Goal: Transaction & Acquisition: Purchase product/service

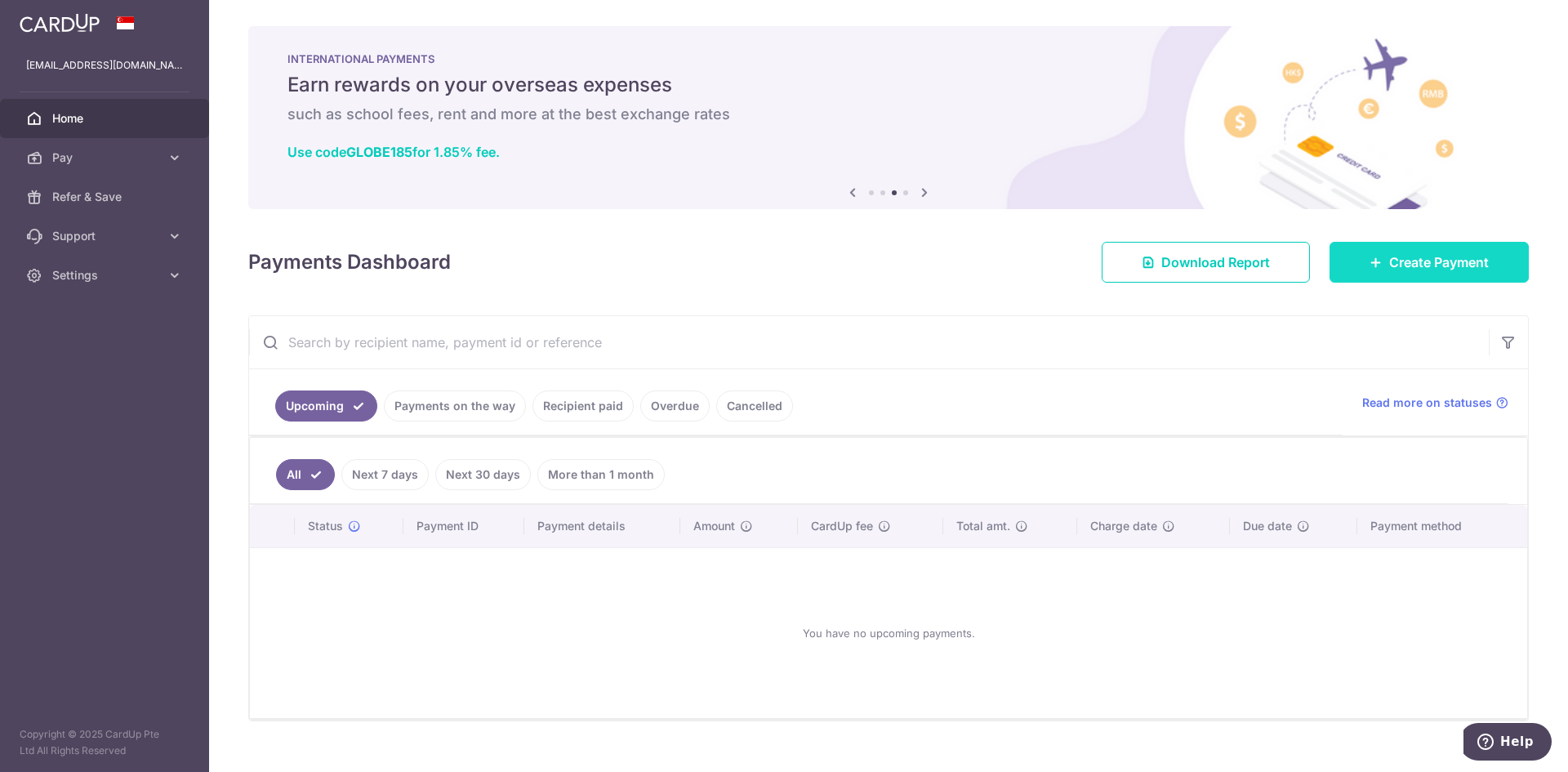
click at [1395, 268] on span "Create Payment" at bounding box center [1439, 262] width 100 height 20
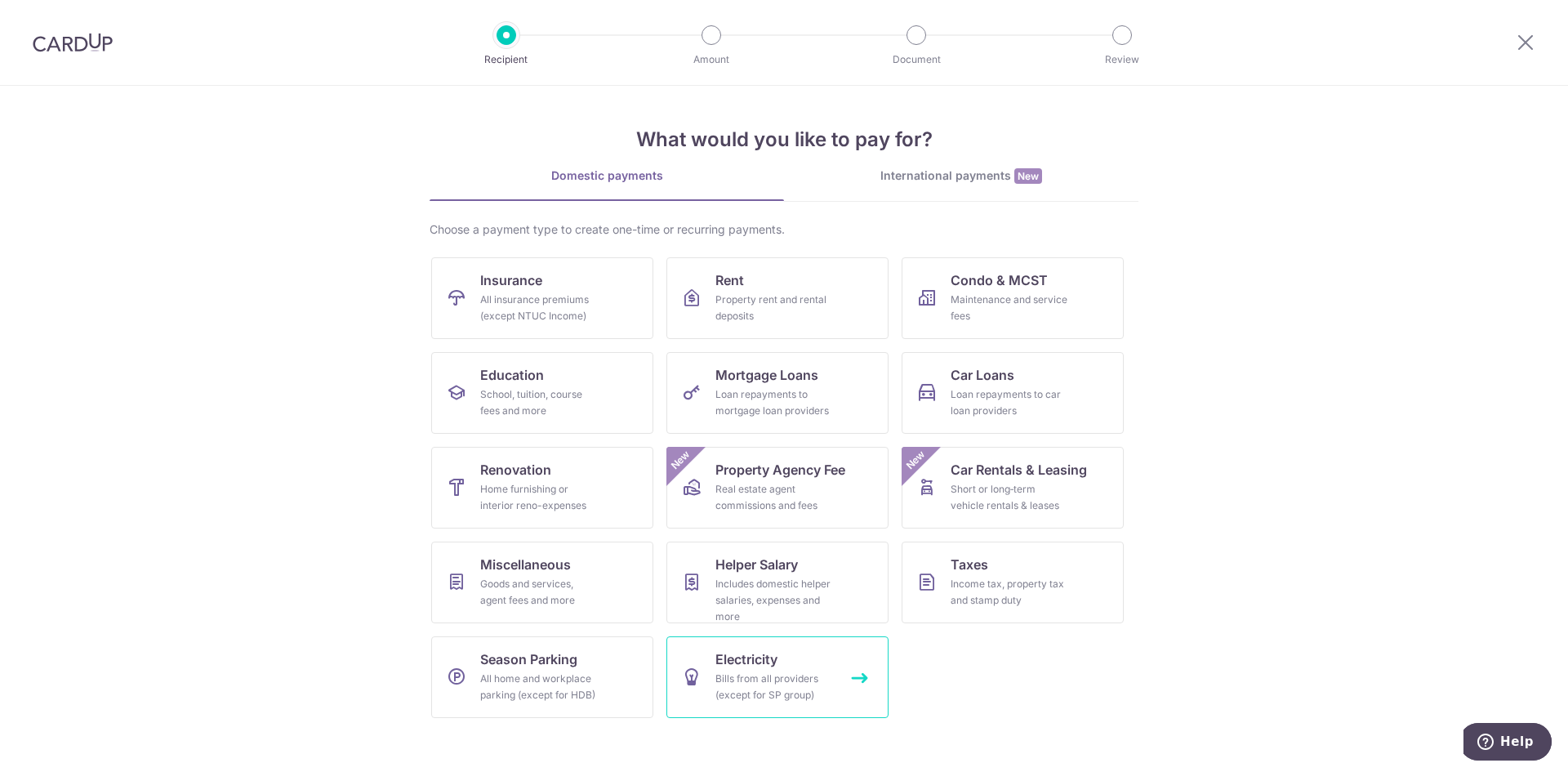
click at [846, 681] on link "Electricity Bills from all providers (except for SP group)" at bounding box center [778, 677] width 223 height 82
click at [775, 563] on span "Helper Salary" at bounding box center [756, 564] width 83 height 20
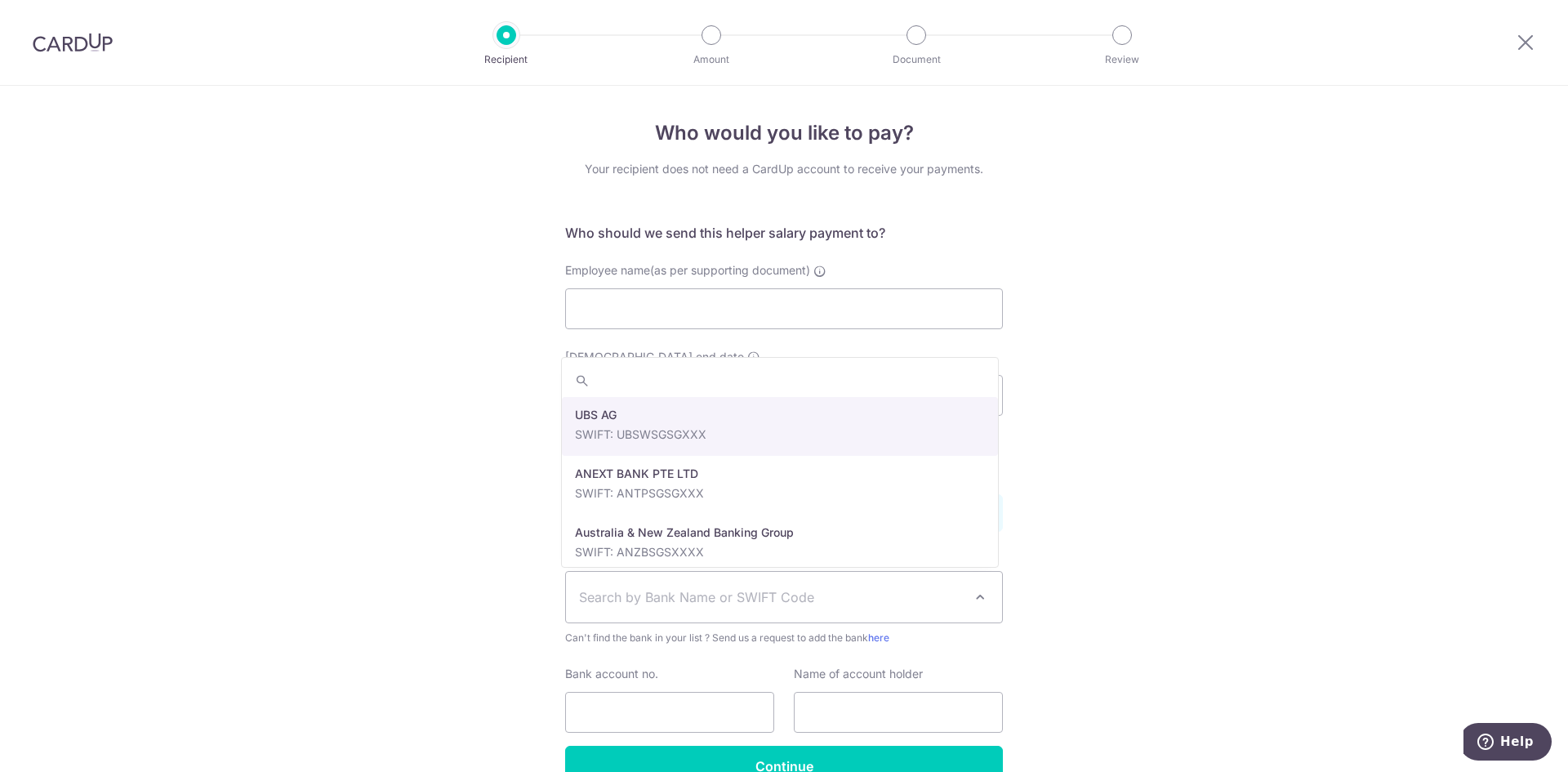
click at [782, 602] on span "Search by Bank Name or SWIFT Code" at bounding box center [771, 597] width 384 height 20
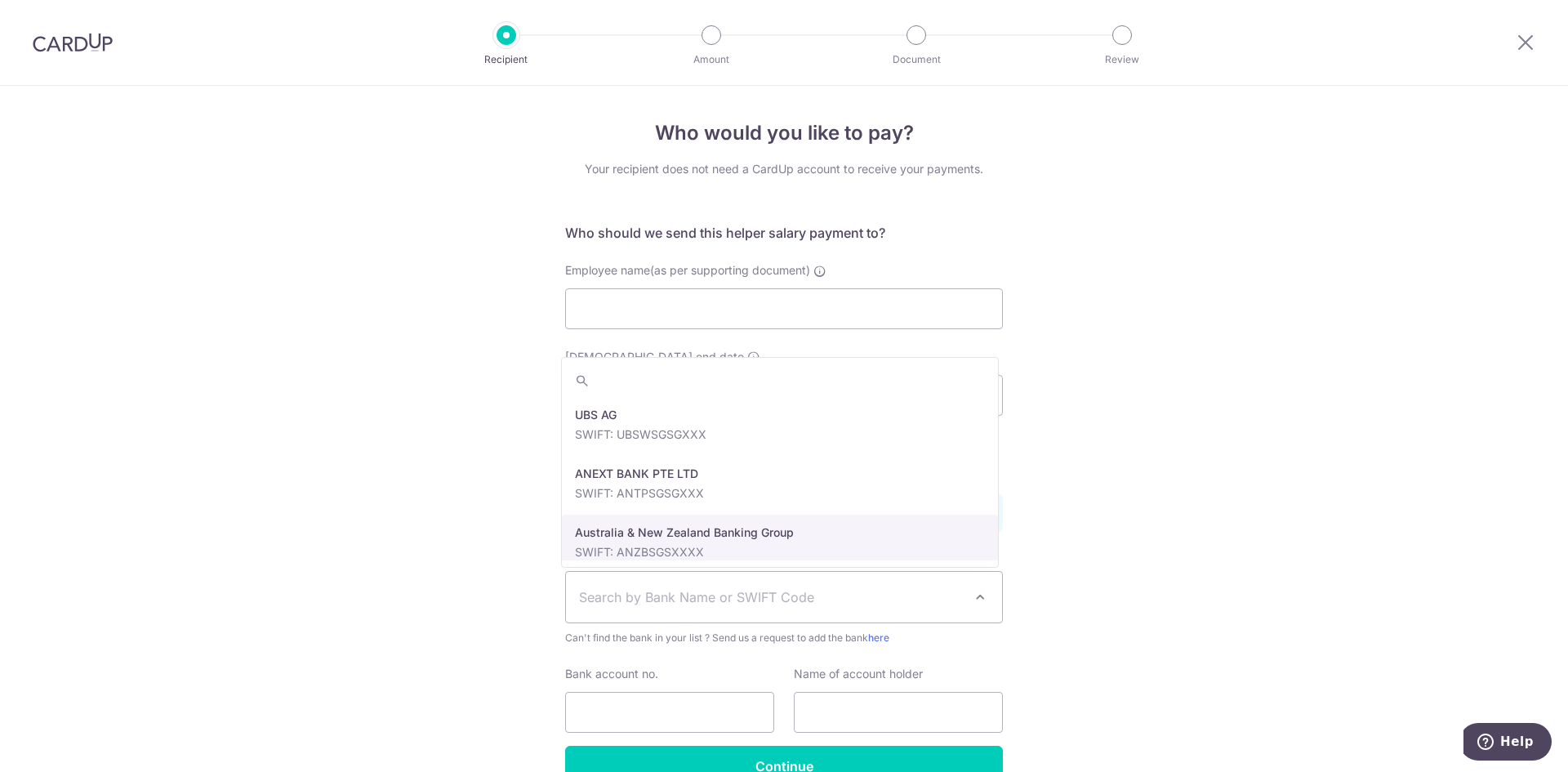
click at [1336, 542] on div "Who would you like to pay? Your recipient does not need a CardUp account to rec…" at bounding box center [784, 475] width 1568 height 778
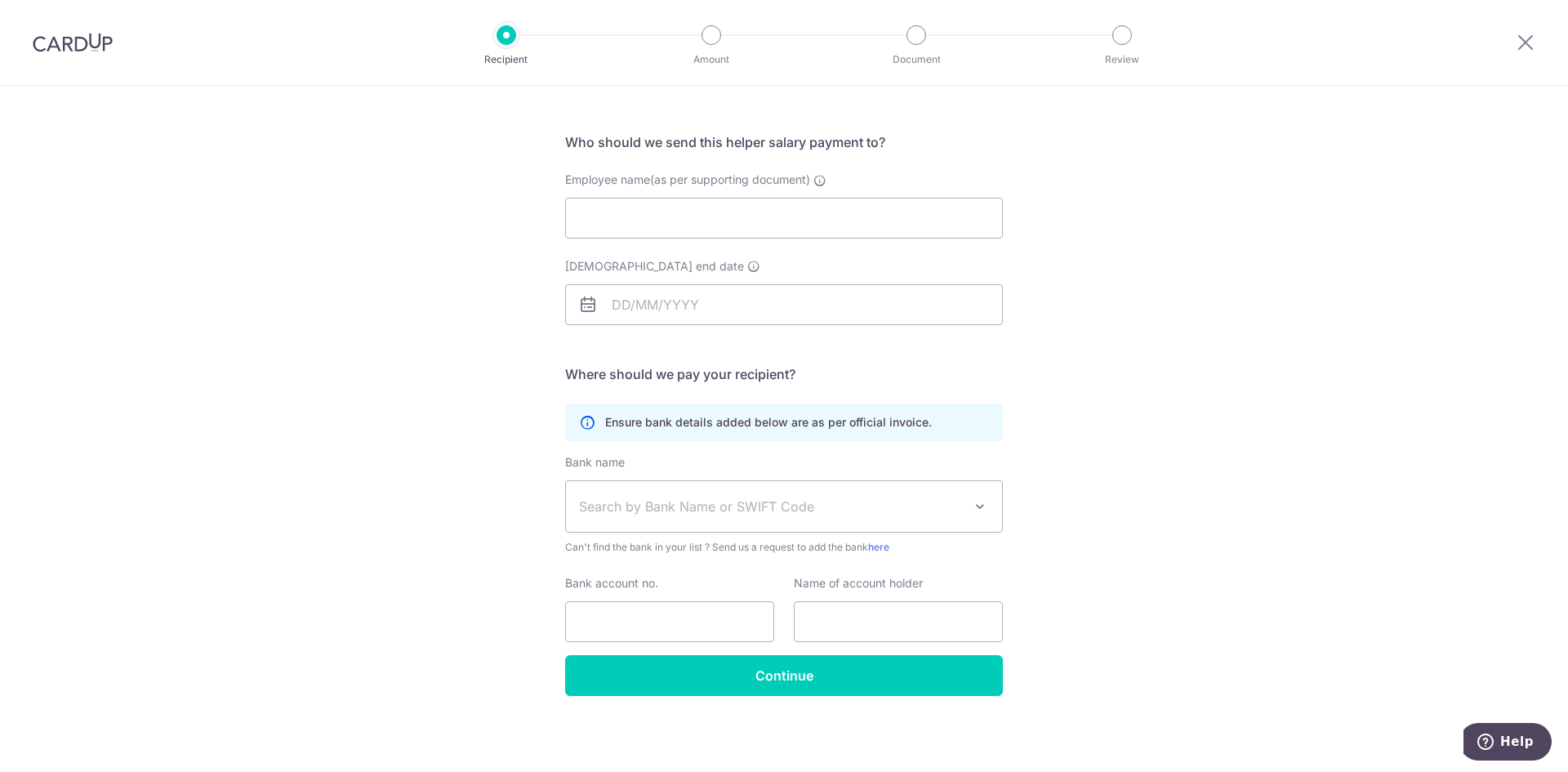
scroll to position [91, 0]
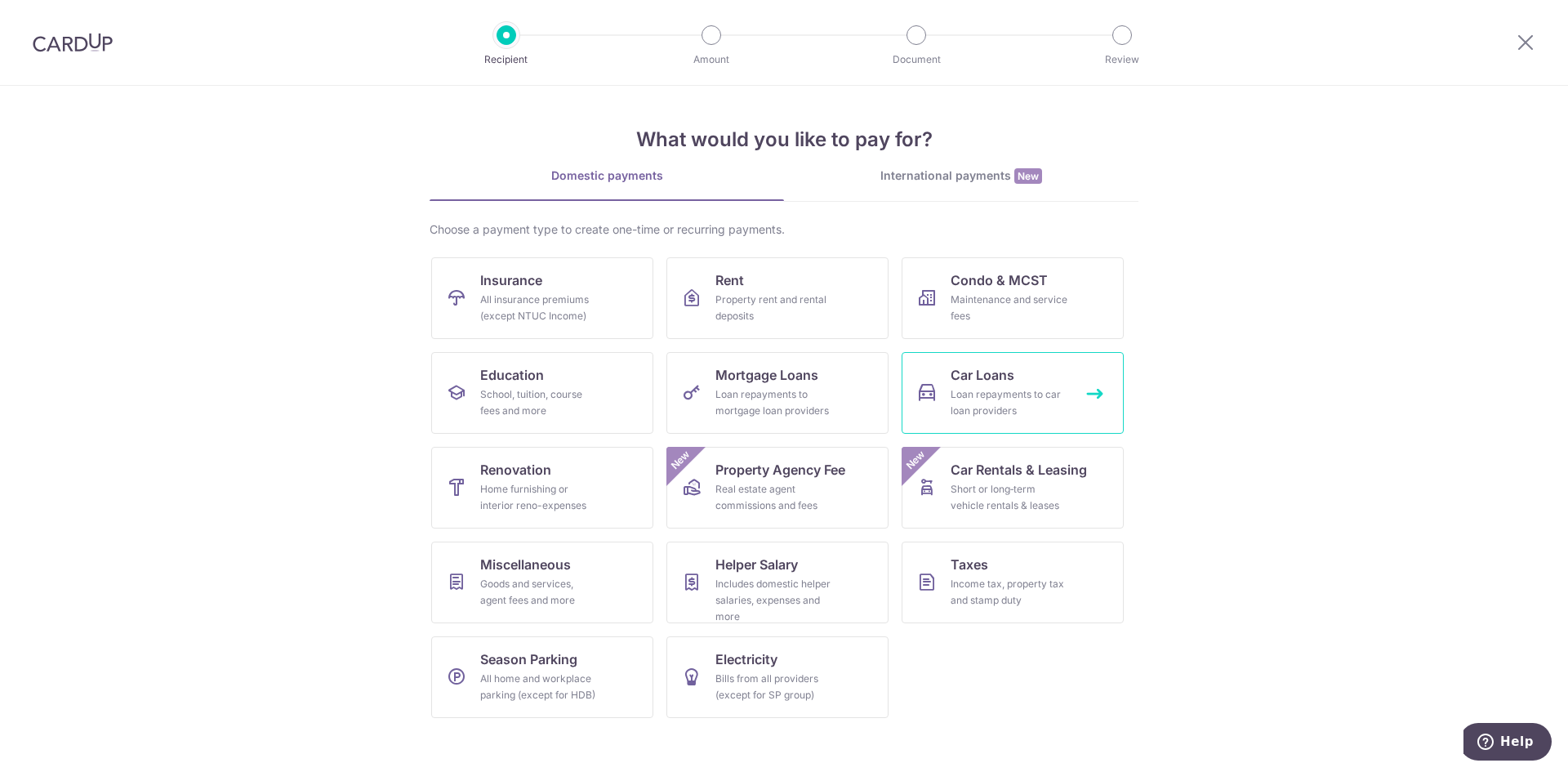
click at [1033, 383] on link "Car Loans Loan repayments to car loan providers" at bounding box center [1013, 393] width 223 height 82
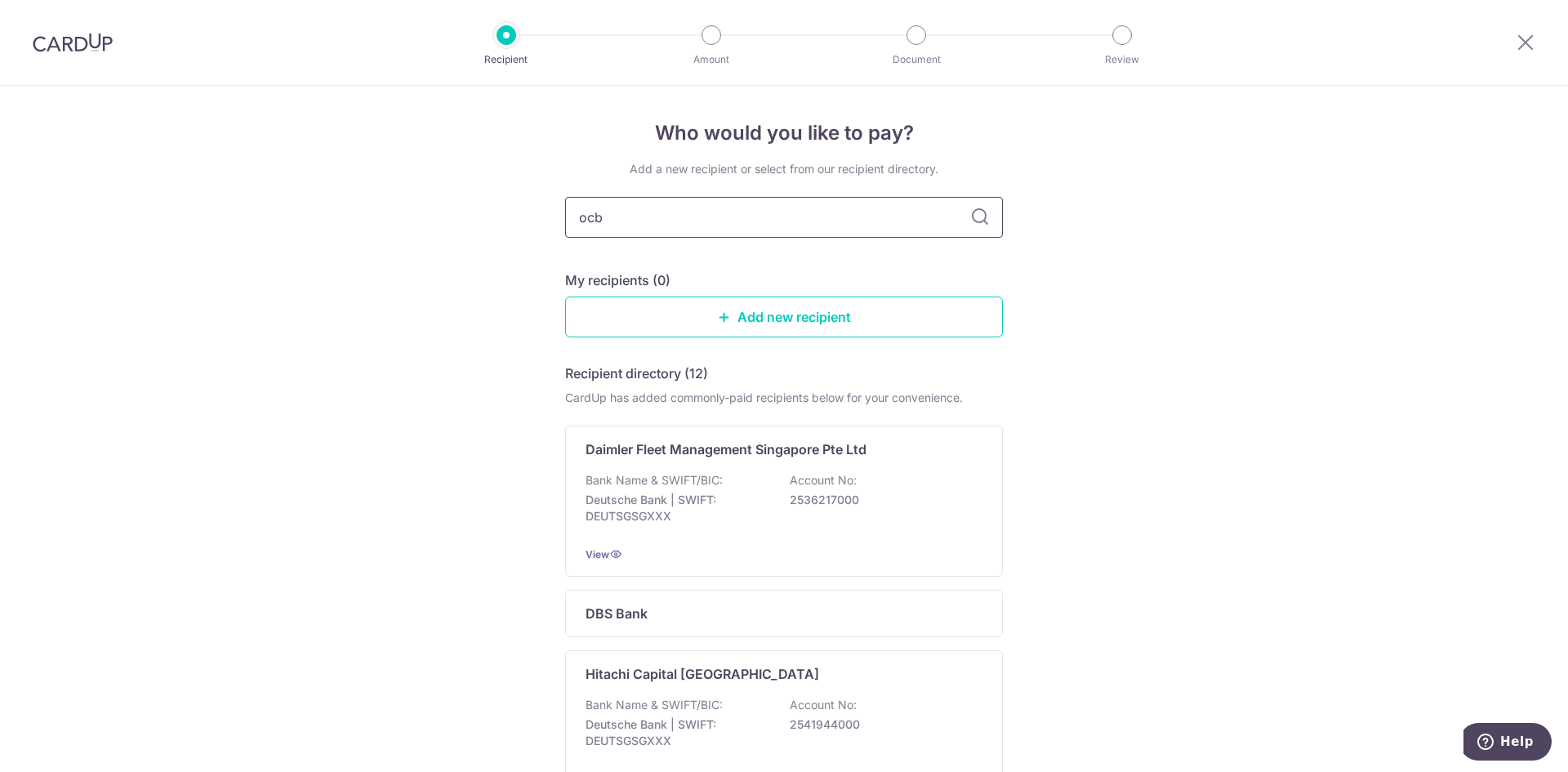
type input "ocbc"
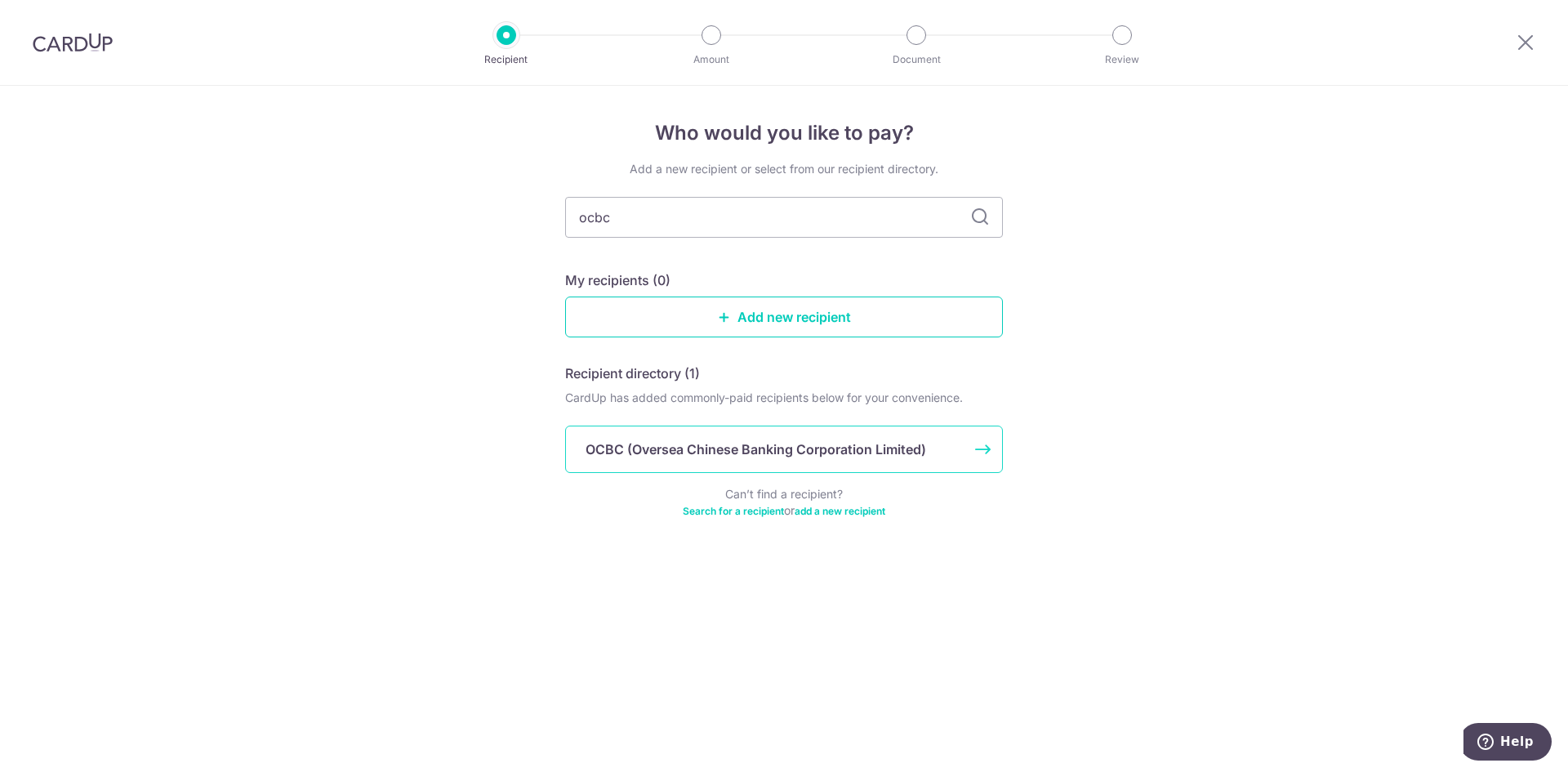
click at [899, 450] on p "OCBC (Oversea Chinese Banking Corporation Limited)" at bounding box center [756, 449] width 341 height 20
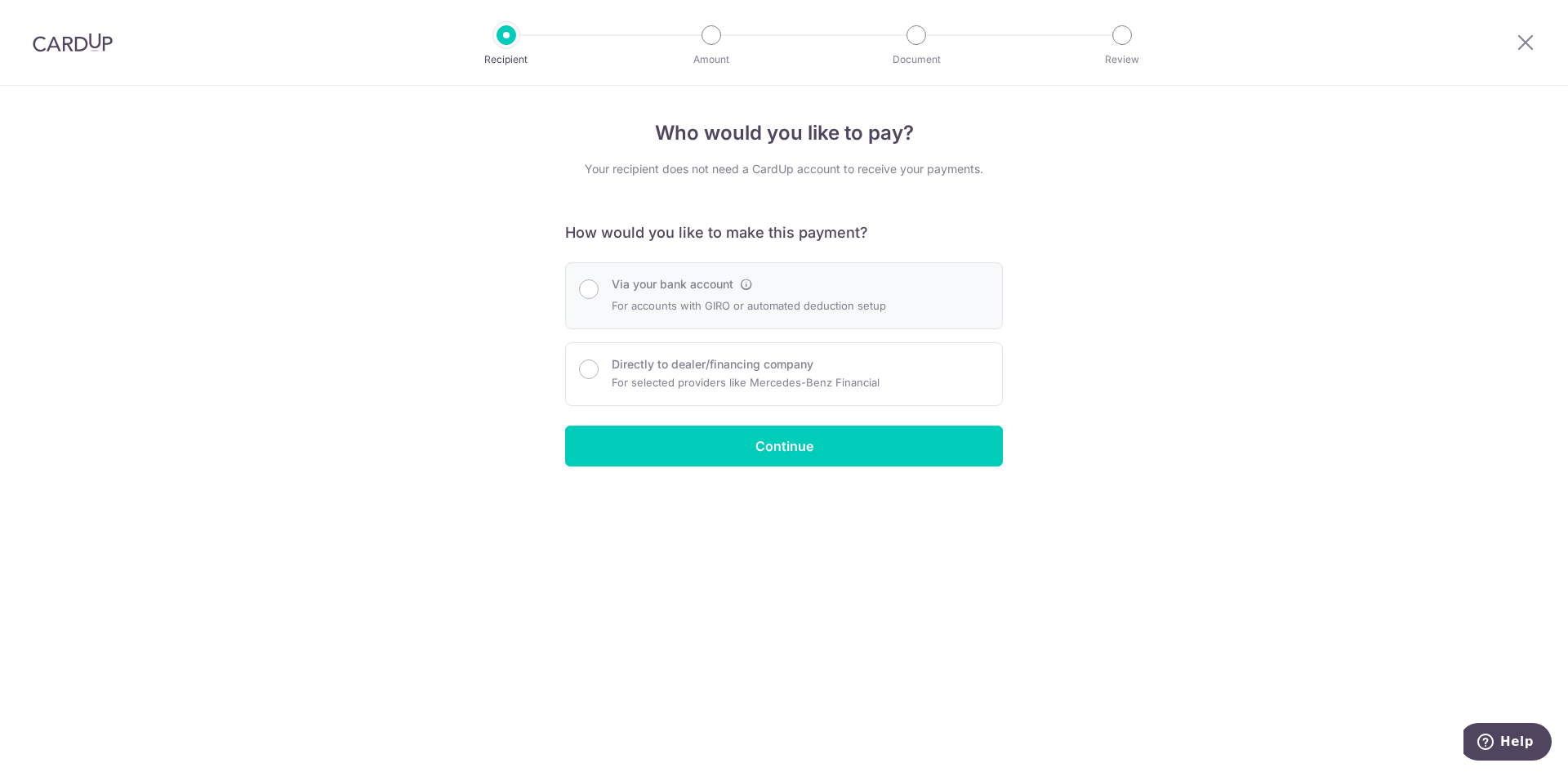
click at [929, 310] on div "Via your bank account For accounts with GIRO or automated deduction setup" at bounding box center [784, 296] width 410 height 39
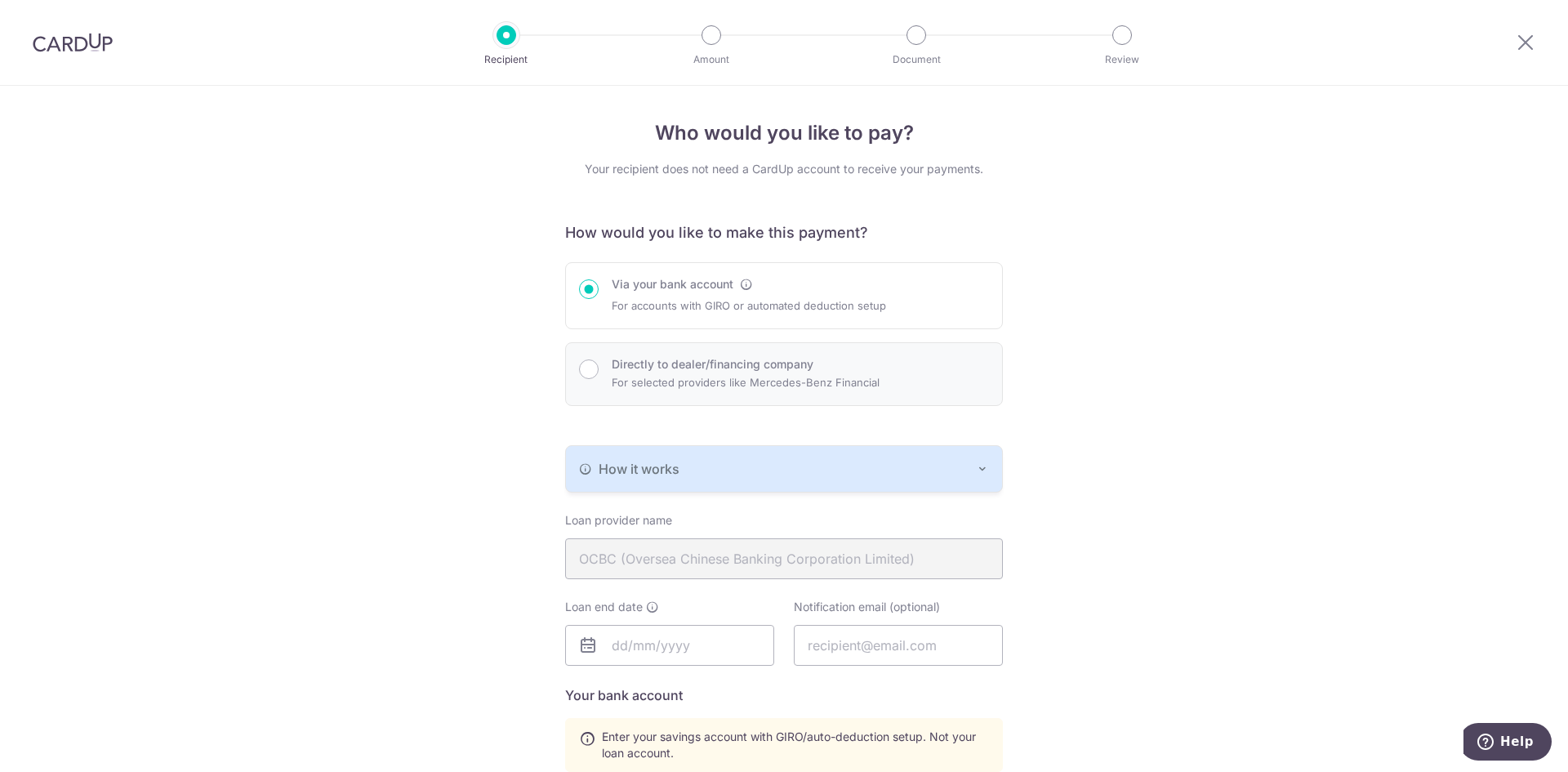
click at [757, 362] on label "Directly to dealer/financing company" at bounding box center [713, 364] width 202 height 17
click at [599, 362] on input "Directly to dealer/financing company" at bounding box center [588, 369] width 20 height 20
radio input "false"
radio input "true"
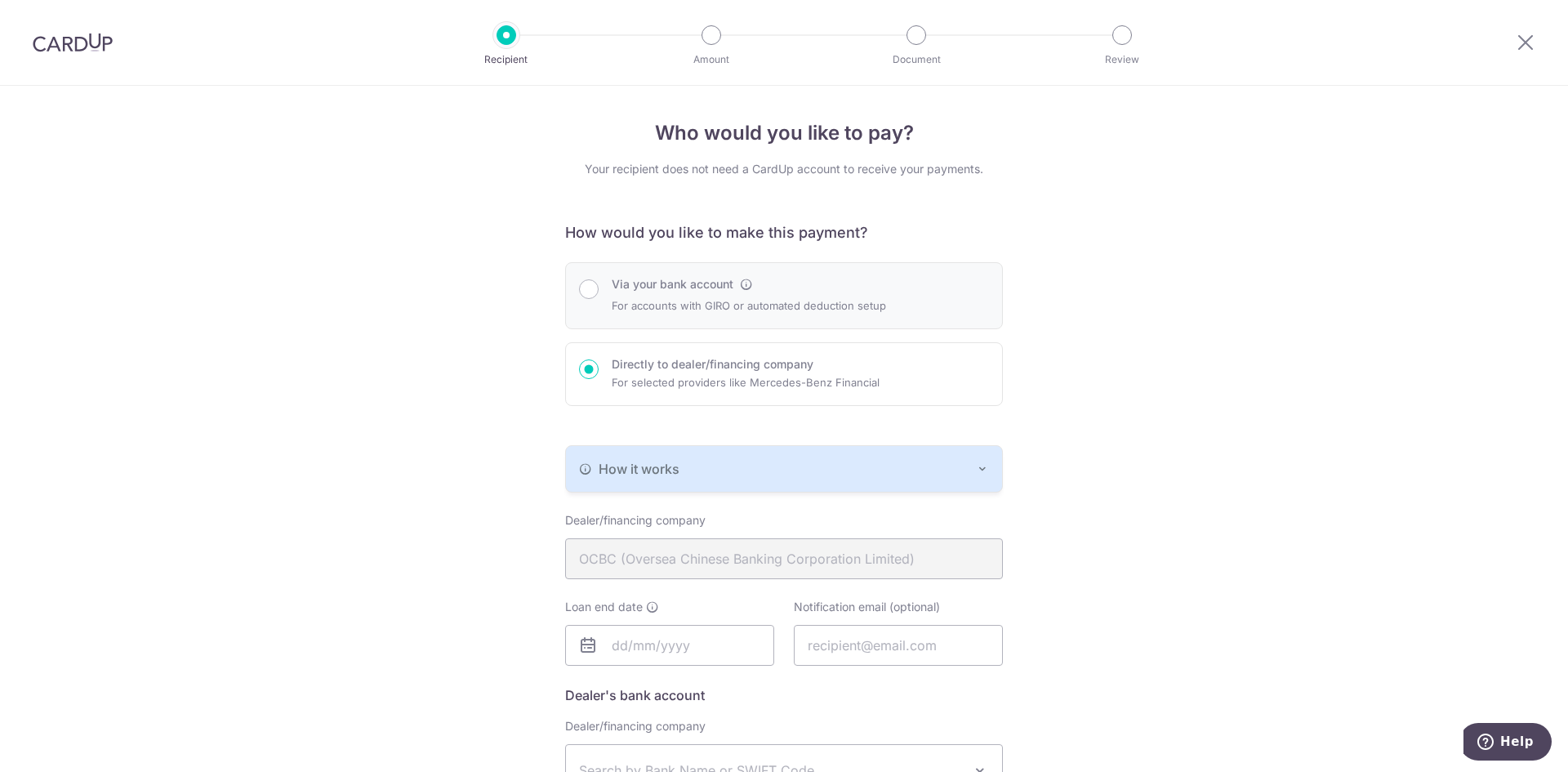
click at [754, 298] on p "For accounts with GIRO or automated deduction setup" at bounding box center [749, 305] width 275 height 20
radio input "true"
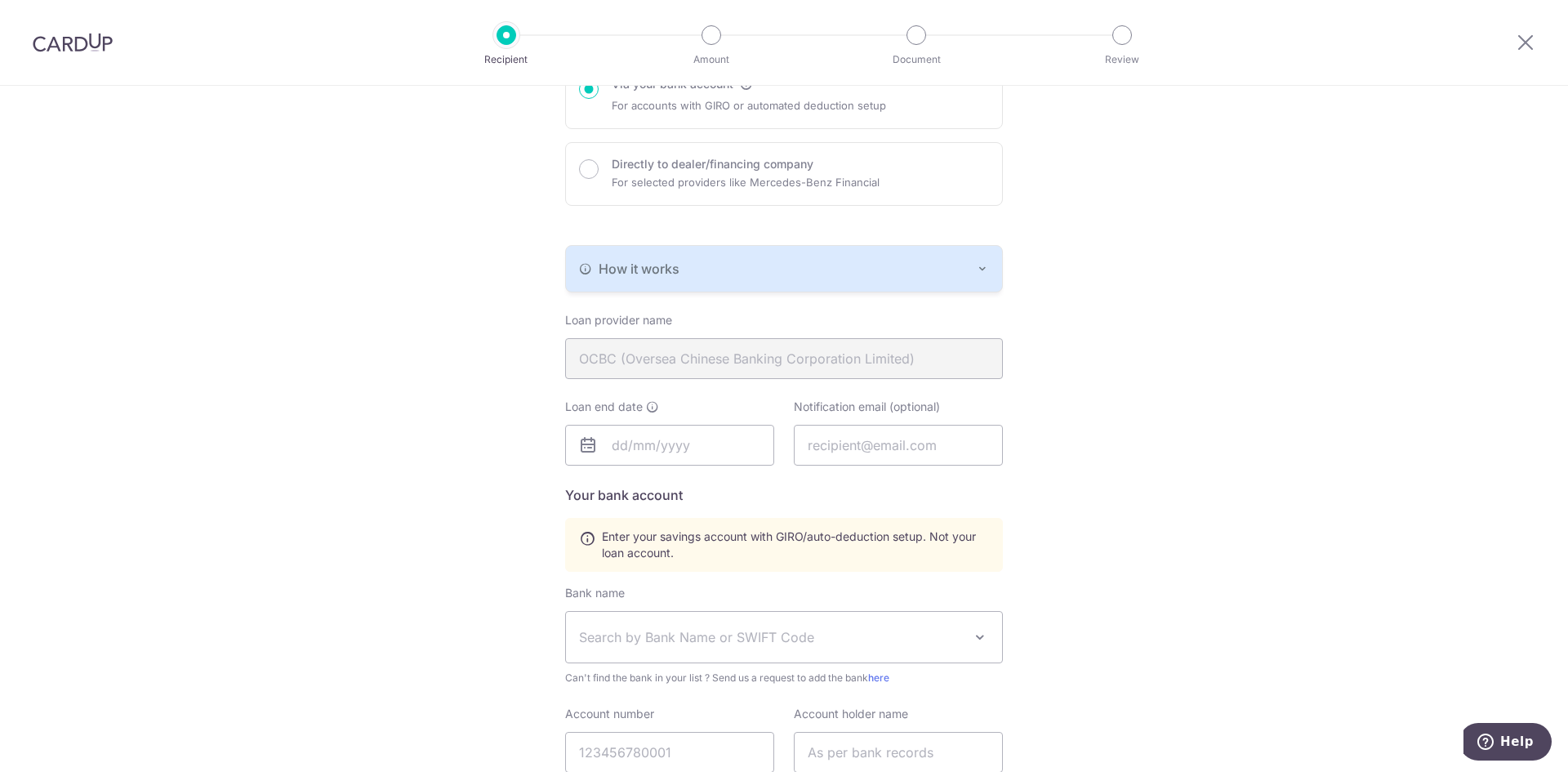
scroll to position [43, 0]
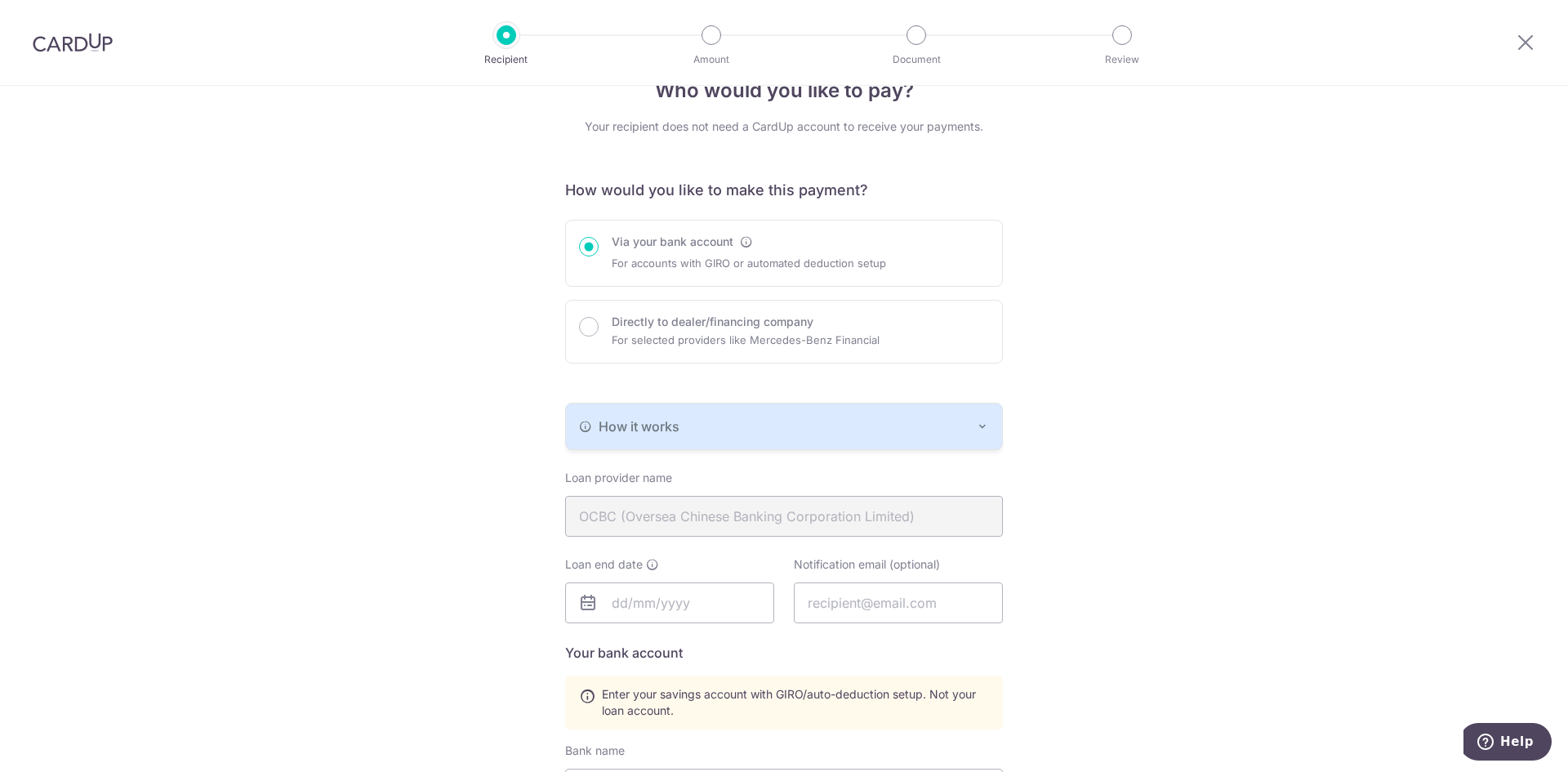
click at [973, 434] on div "How it works" at bounding box center [784, 426] width 410 height 20
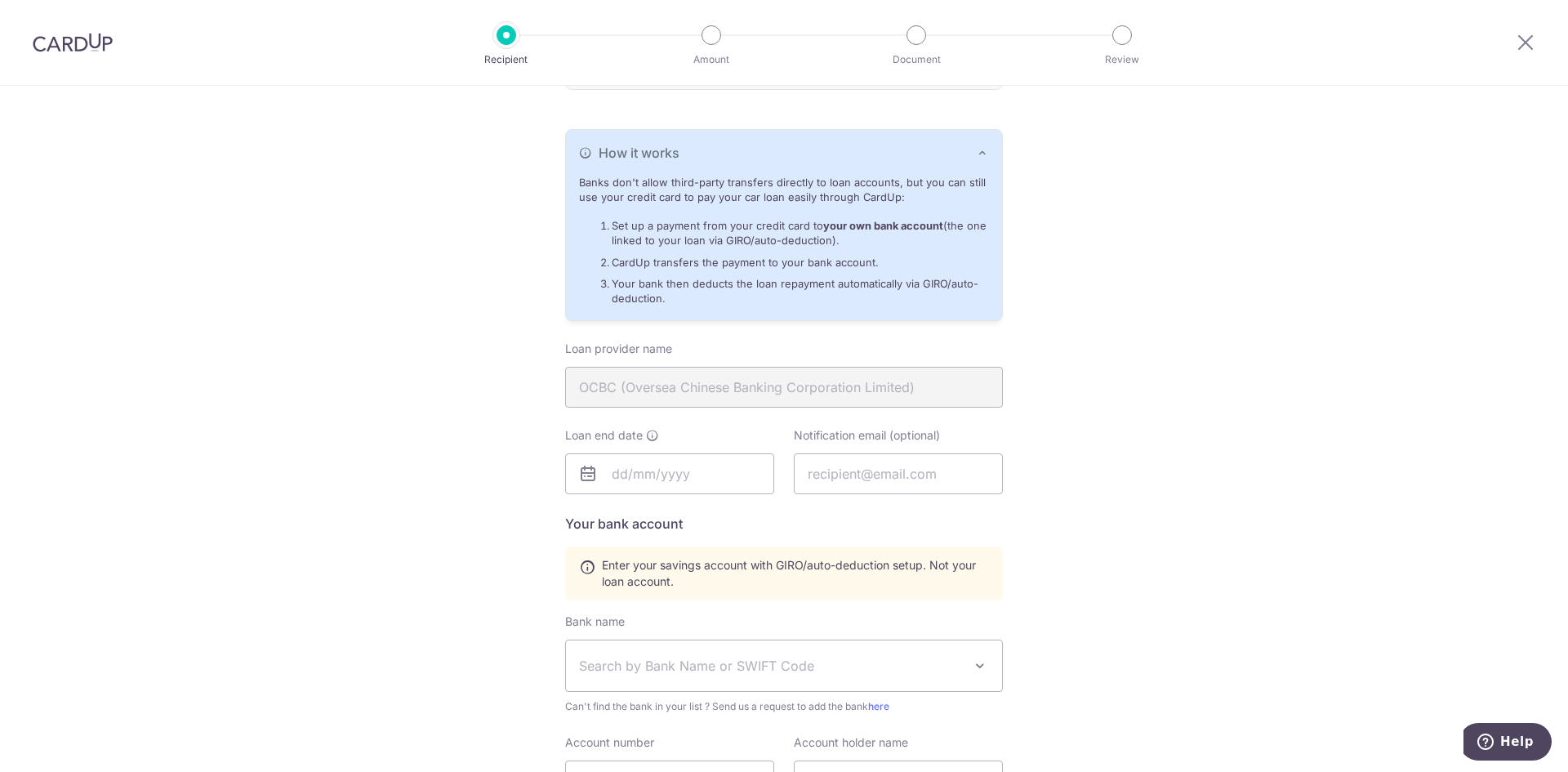
scroll to position [327, 0]
